Goal: Task Accomplishment & Management: Use online tool/utility

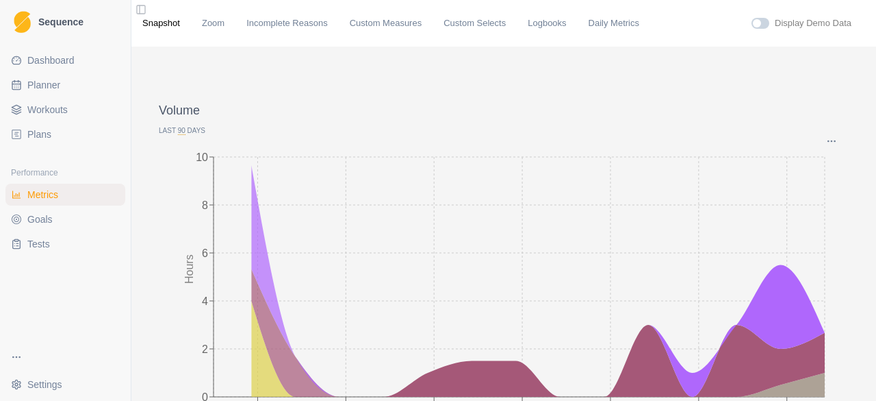
scroll to position [68, 0]
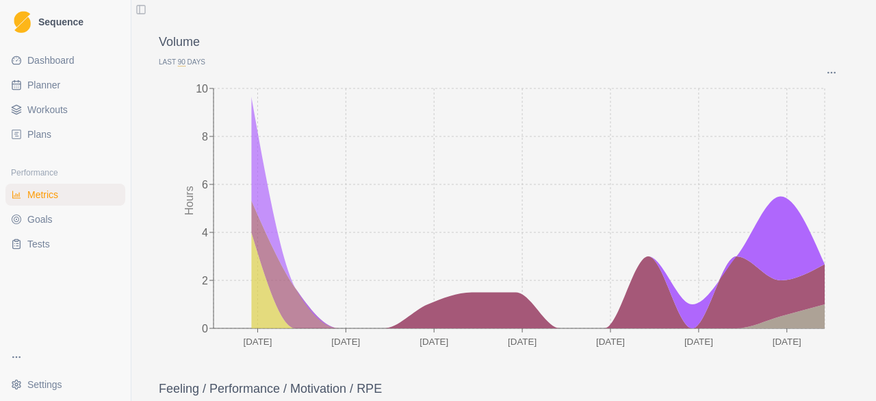
click at [37, 81] on span "Planner" at bounding box center [43, 85] width 33 height 14
select select "month"
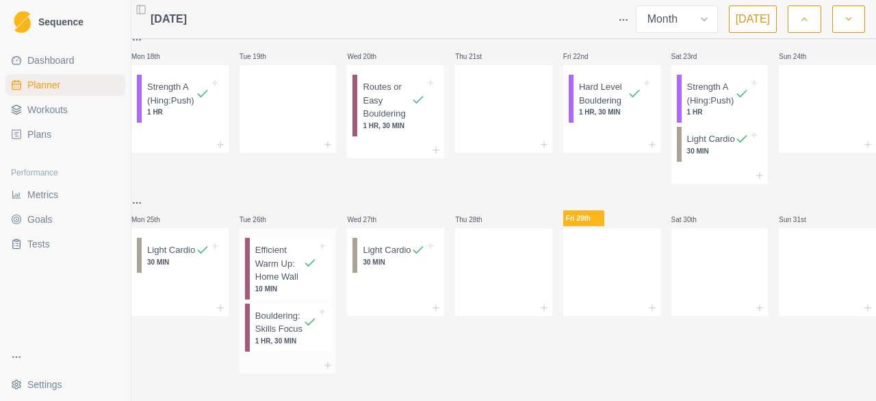
scroll to position [476, 0]
click at [481, 239] on div at bounding box center [503, 269] width 97 height 60
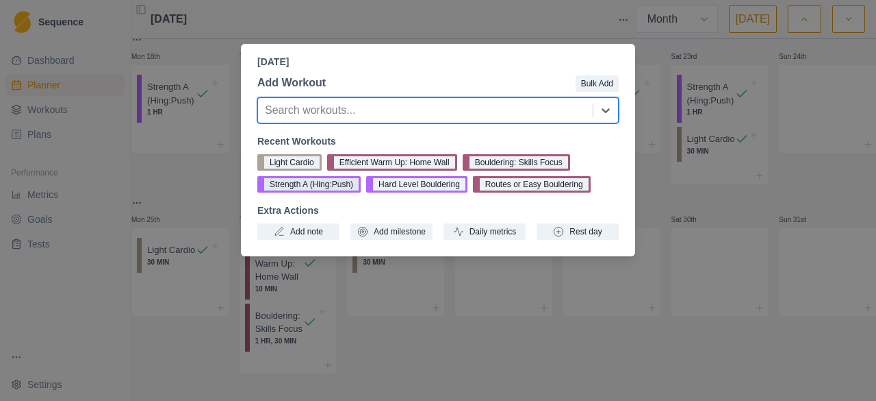
click at [310, 184] on button "Strength A (Hing:Push)" at bounding box center [308, 184] width 103 height 16
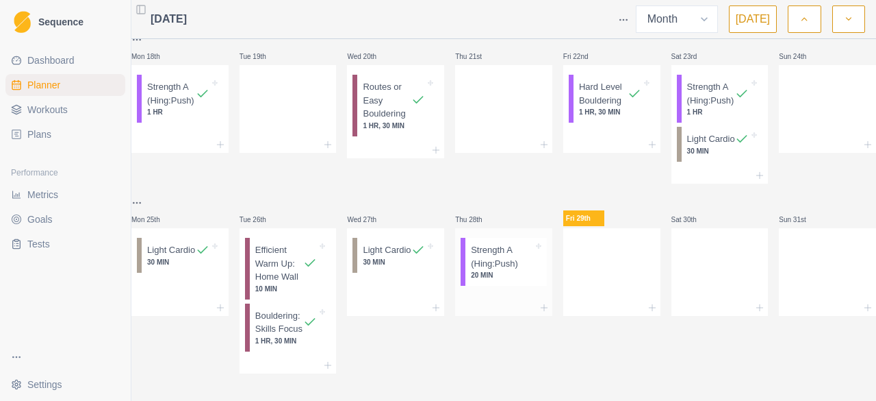
click at [503, 270] on p "20 MIN" at bounding box center [502, 275] width 62 height 10
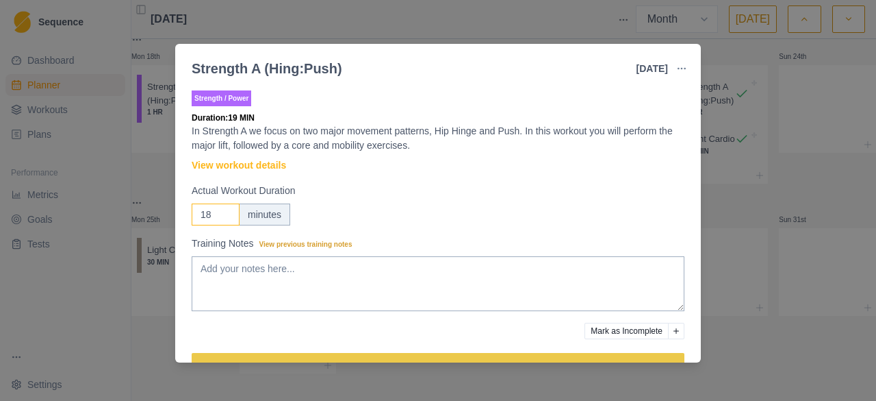
drag, startPoint x: 225, startPoint y: 216, endPoint x: 209, endPoint y: 216, distance: 15.7
click at [209, 216] on input "17" at bounding box center [216, 214] width 48 height 22
drag, startPoint x: 211, startPoint y: 216, endPoint x: 192, endPoint y: 216, distance: 19.2
click at [192, 216] on input "17" at bounding box center [216, 214] width 48 height 22
type input "50"
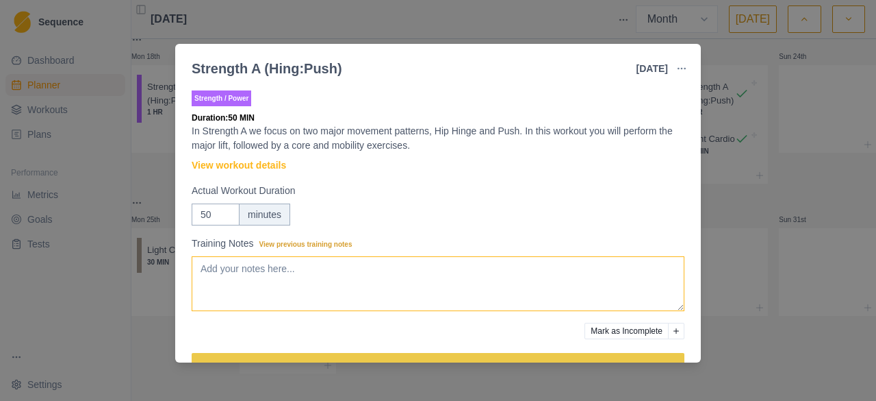
click at [228, 265] on textarea "Training Notes View previous training notes" at bounding box center [438, 283] width 493 height 55
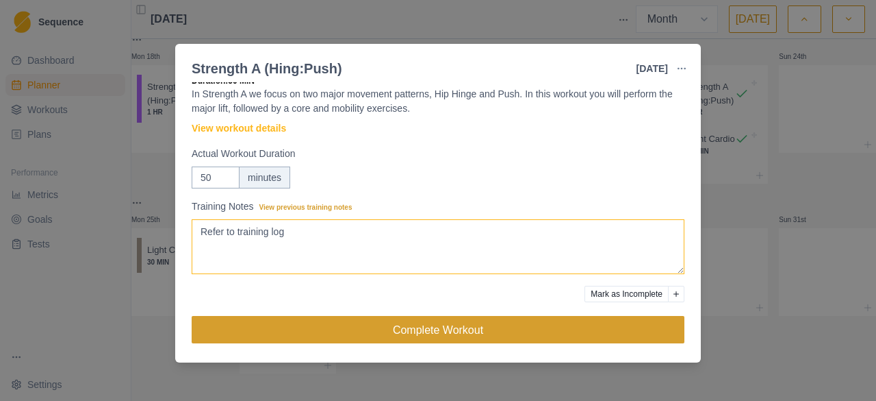
type textarea "Refer to training log"
click at [433, 329] on button "Complete Workout" at bounding box center [438, 329] width 493 height 27
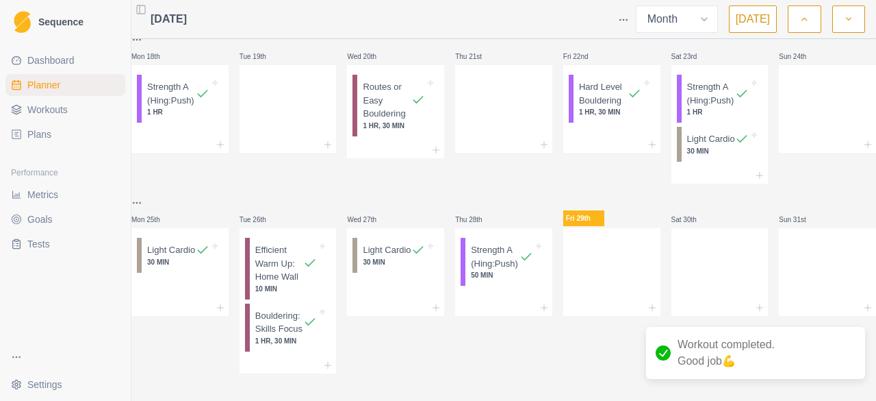
click at [45, 198] on span "Metrics" at bounding box center [42, 195] width 31 height 14
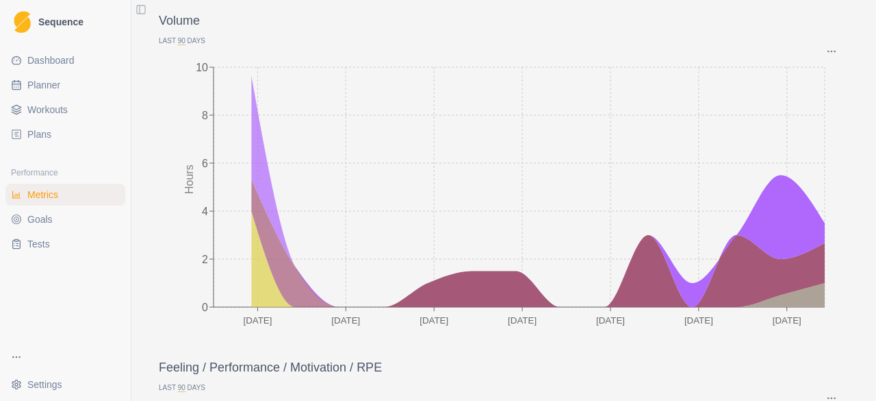
scroll to position [68, 0]
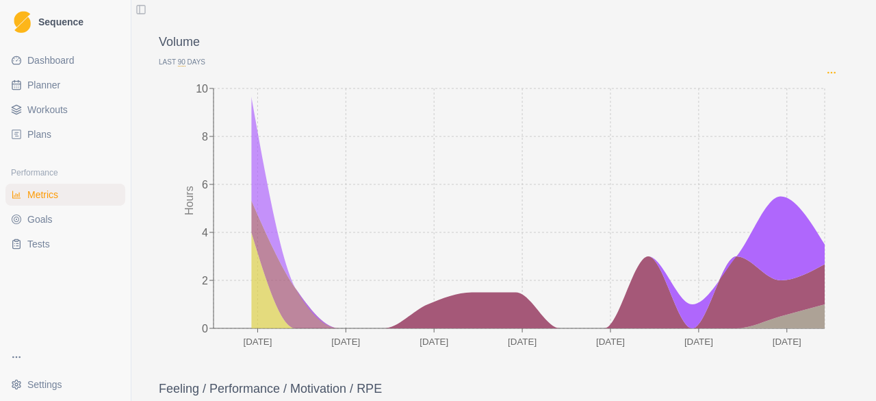
click at [826, 75] on icon "Options" at bounding box center [831, 72] width 11 height 11
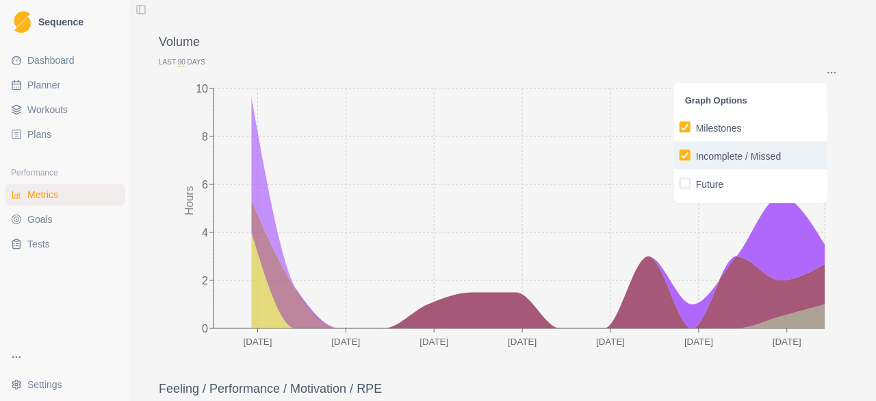
click at [750, 154] on p "Incomplete / Missed" at bounding box center [739, 156] width 86 height 14
click at [680, 155] on input "Incomplete / Missed" at bounding box center [679, 155] width 1 height 1
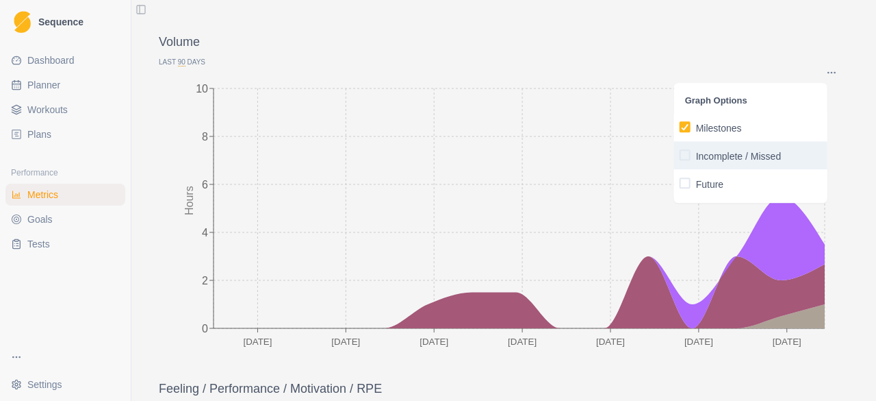
click at [753, 153] on p "Incomplete / Missed" at bounding box center [739, 156] width 86 height 14
click at [680, 155] on input "Incomplete / Missed" at bounding box center [679, 155] width 1 height 1
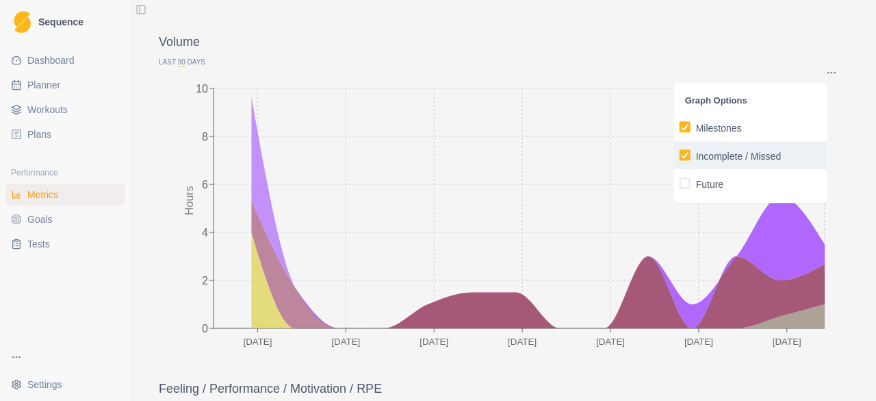
click at [740, 159] on p "Incomplete / Missed" at bounding box center [739, 156] width 86 height 14
click at [680, 155] on input "Incomplete / Missed" at bounding box center [679, 155] width 1 height 1
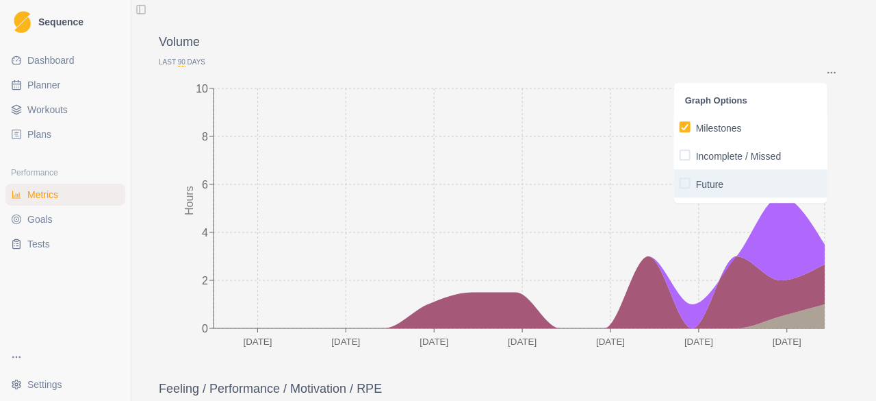
click at [686, 184] on span "button" at bounding box center [685, 182] width 11 height 11
click at [680, 184] on input "Future" at bounding box center [679, 183] width 1 height 1
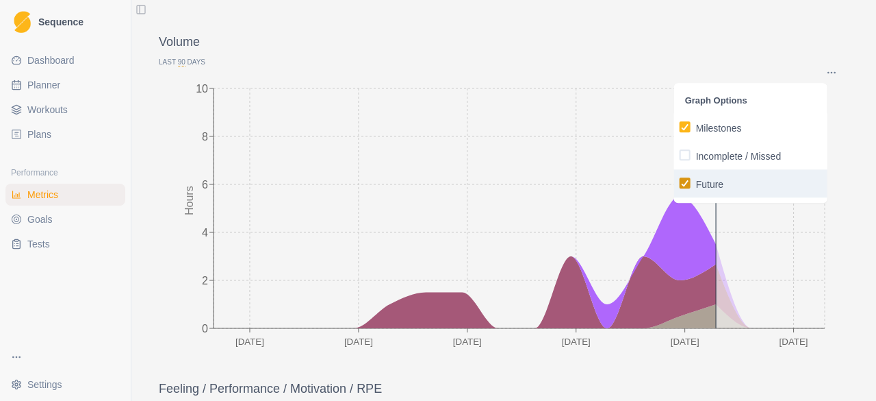
click at [685, 179] on div "button" at bounding box center [685, 183] width 8 height 8
click at [680, 183] on input "Future" at bounding box center [679, 183] width 1 height 1
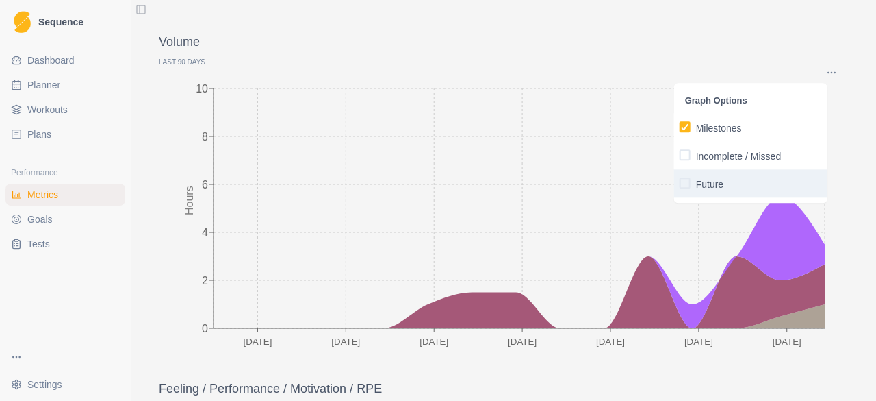
click at [685, 186] on span "button" at bounding box center [685, 182] width 11 height 11
click at [680, 184] on input "Future" at bounding box center [679, 183] width 1 height 1
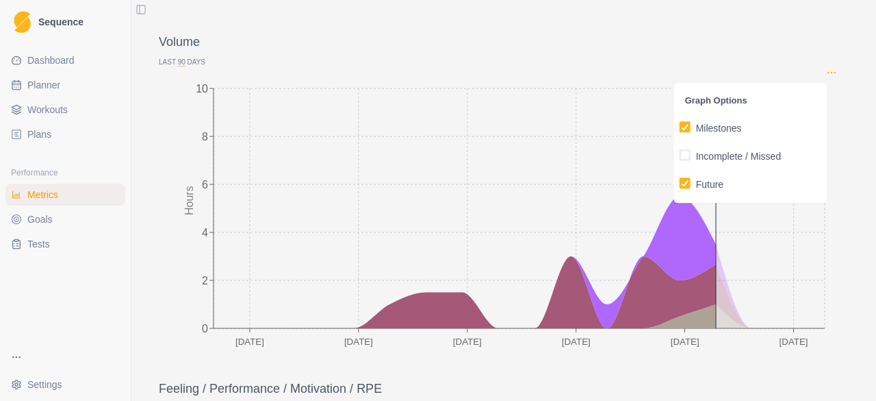
click at [826, 71] on icon "Options" at bounding box center [831, 72] width 11 height 11
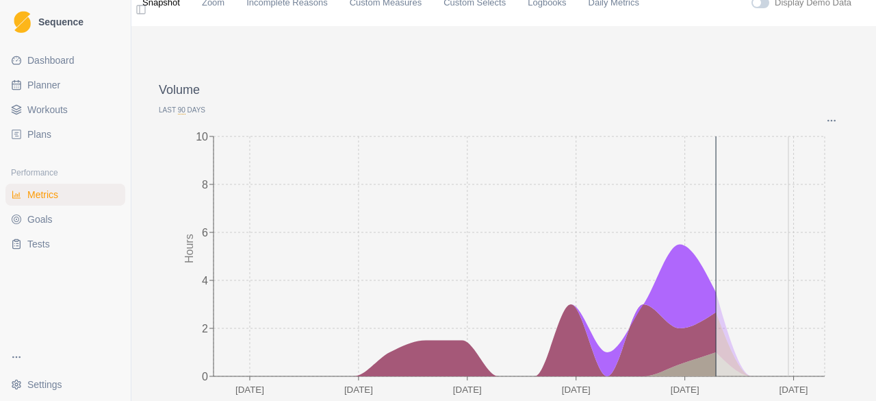
scroll to position [0, 0]
